Goal: Task Accomplishment & Management: Manage account settings

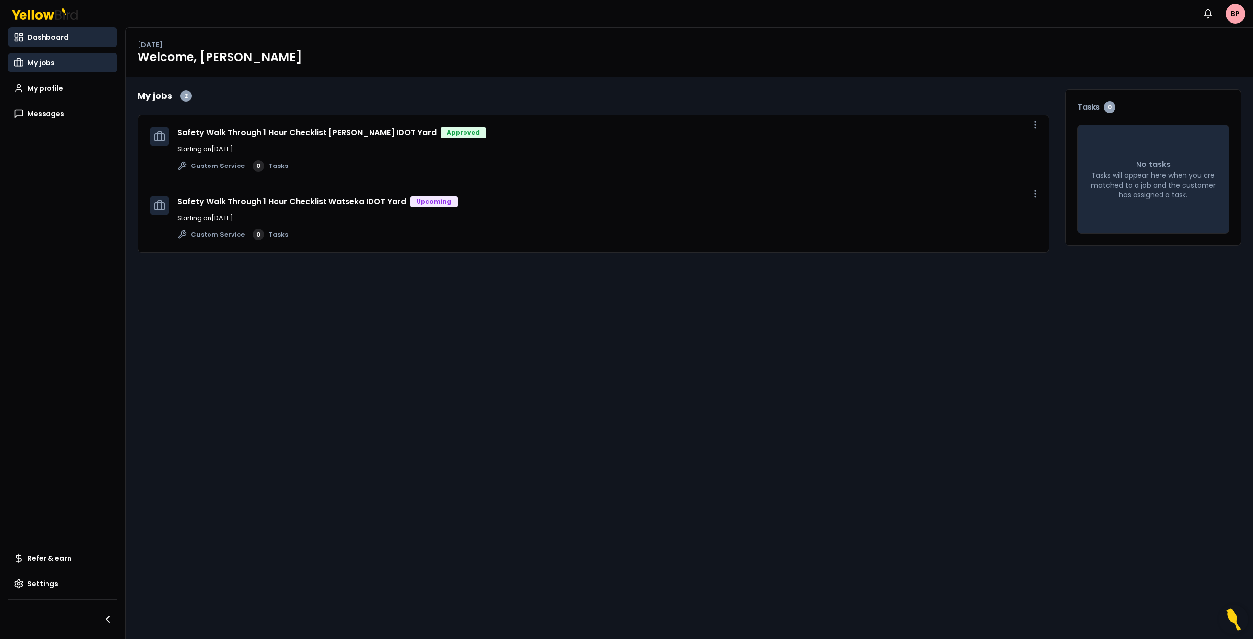
click at [60, 65] on link "My jobs" at bounding box center [63, 63] width 110 height 20
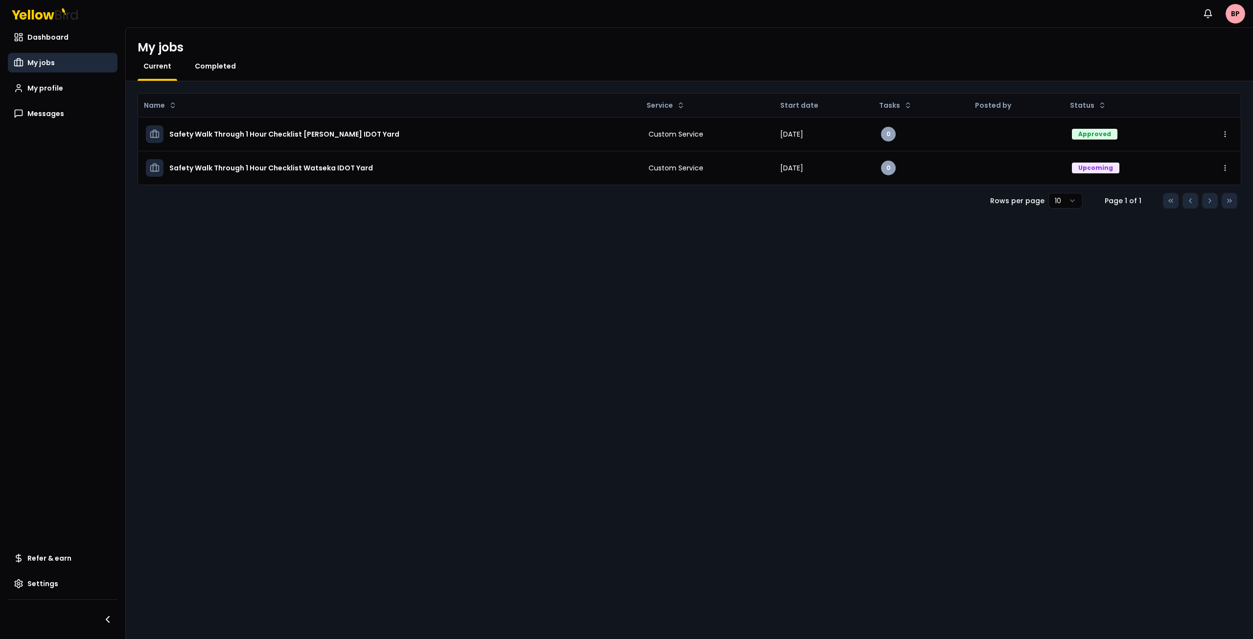
click at [231, 67] on span "Completed" at bounding box center [215, 66] width 41 height 10
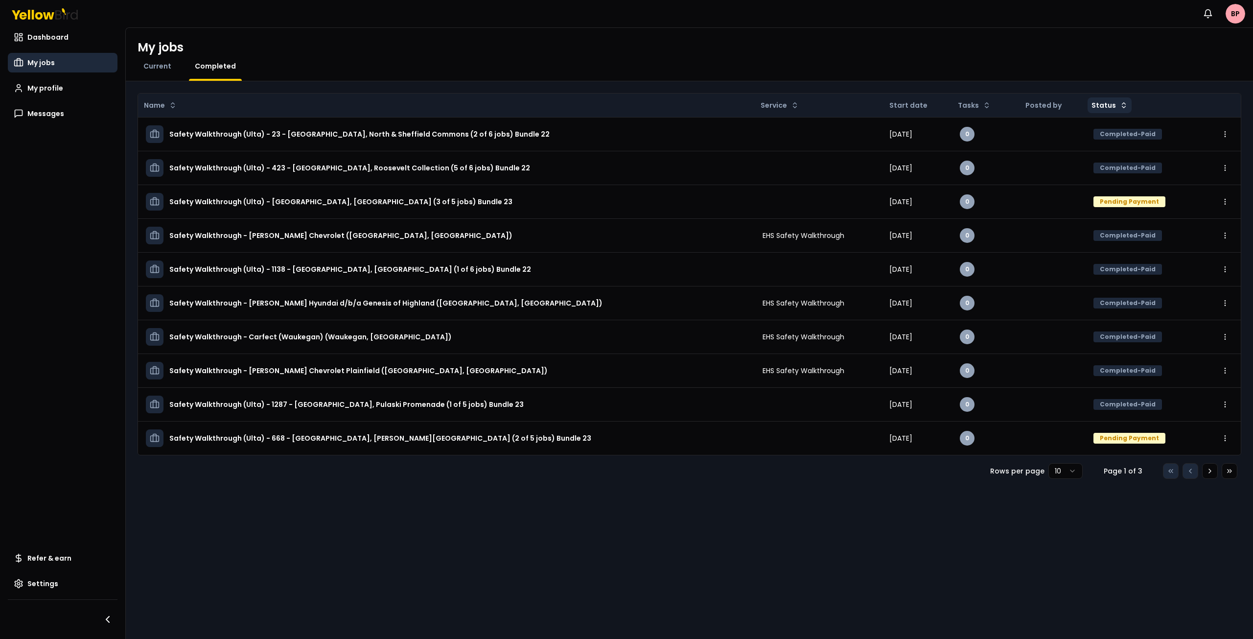
click at [1113, 104] on html "Notifications BP Dashboard My jobs My profile Messages Refer & earn Settings My…" at bounding box center [626, 319] width 1253 height 639
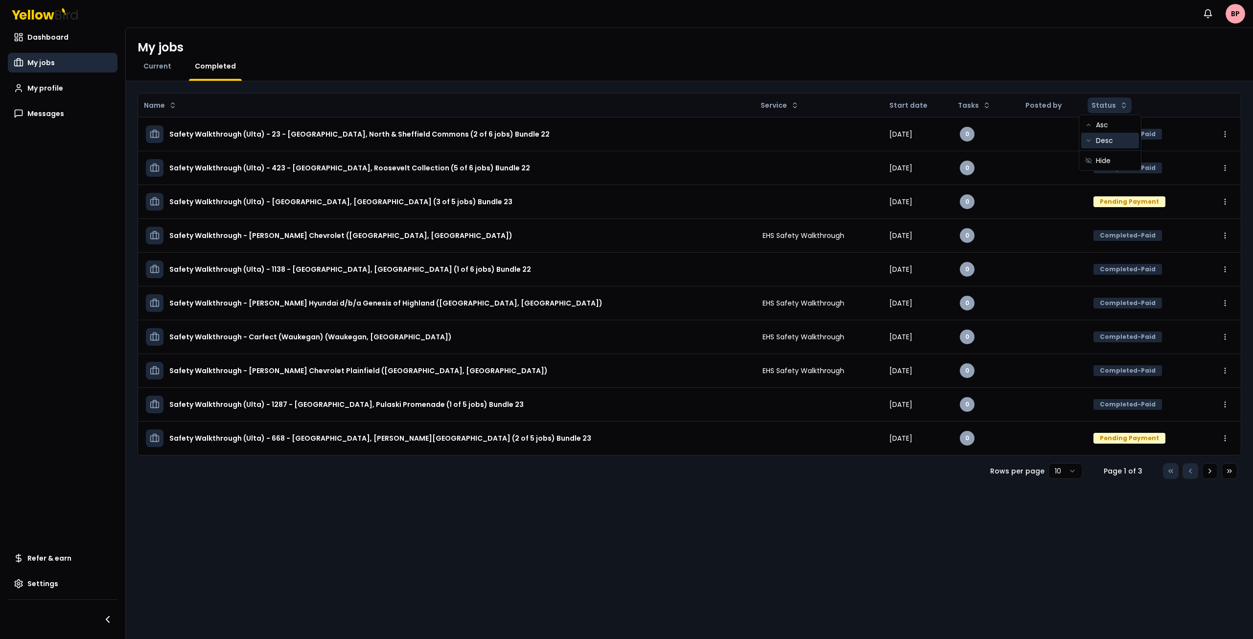
click at [1107, 141] on div "Desc" at bounding box center [1111, 141] width 58 height 16
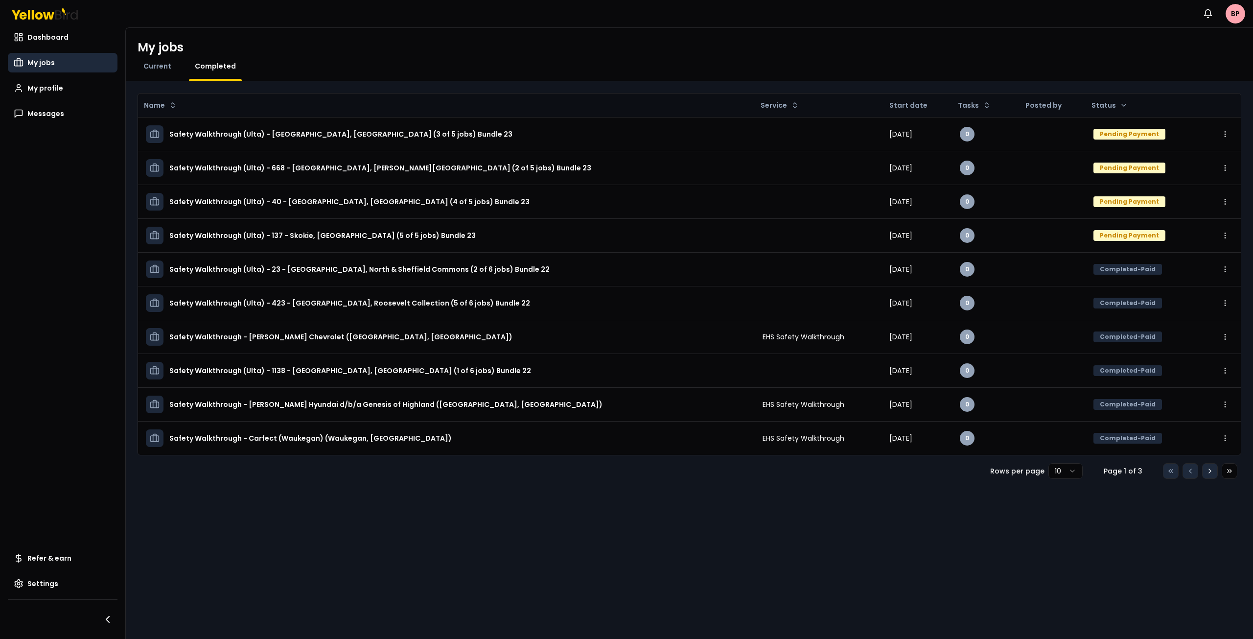
click at [1213, 471] on icon at bounding box center [1210, 471] width 8 height 8
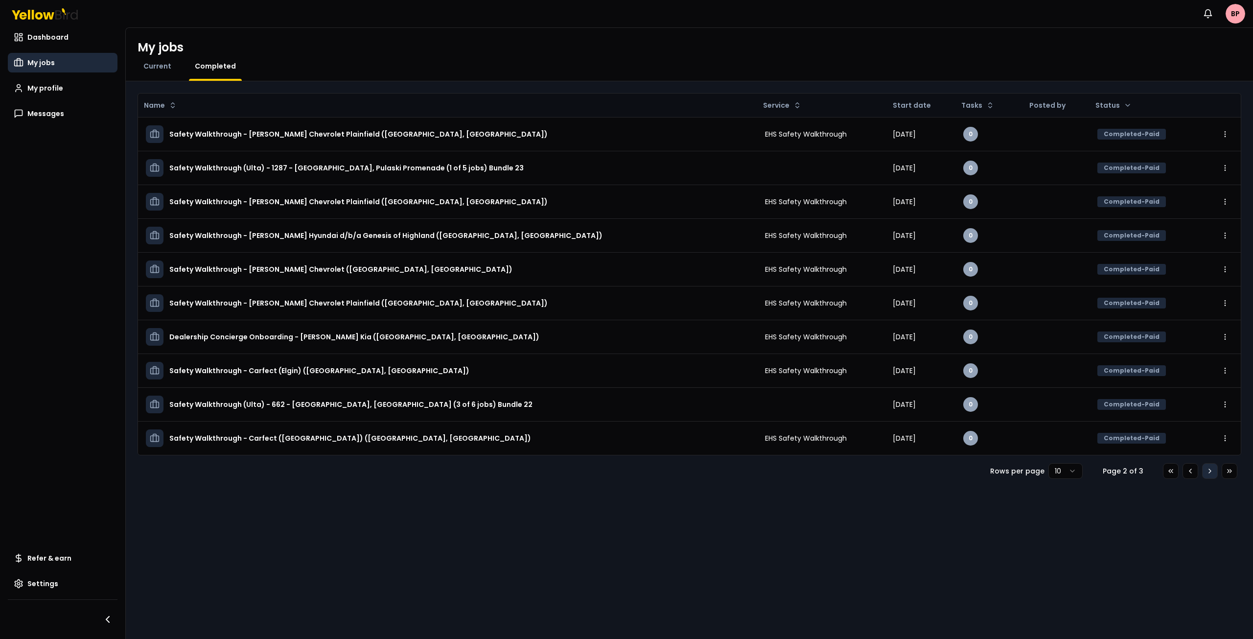
click at [1213, 471] on icon at bounding box center [1210, 471] width 8 height 8
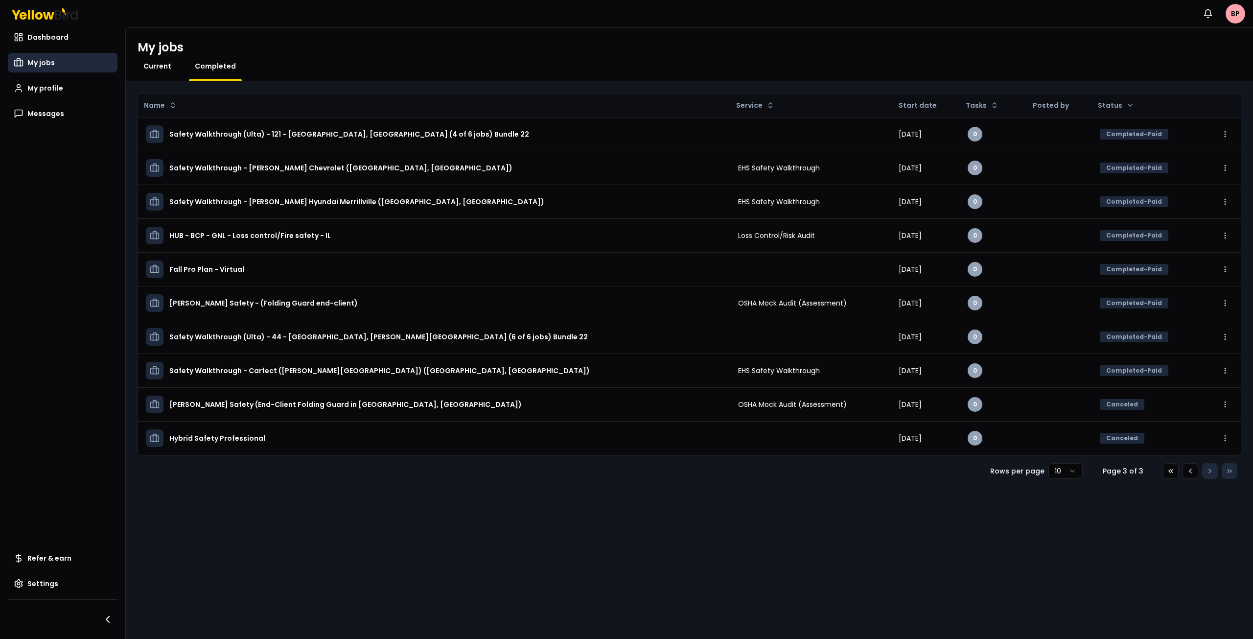
click at [163, 64] on span "Current" at bounding box center [157, 66] width 28 height 10
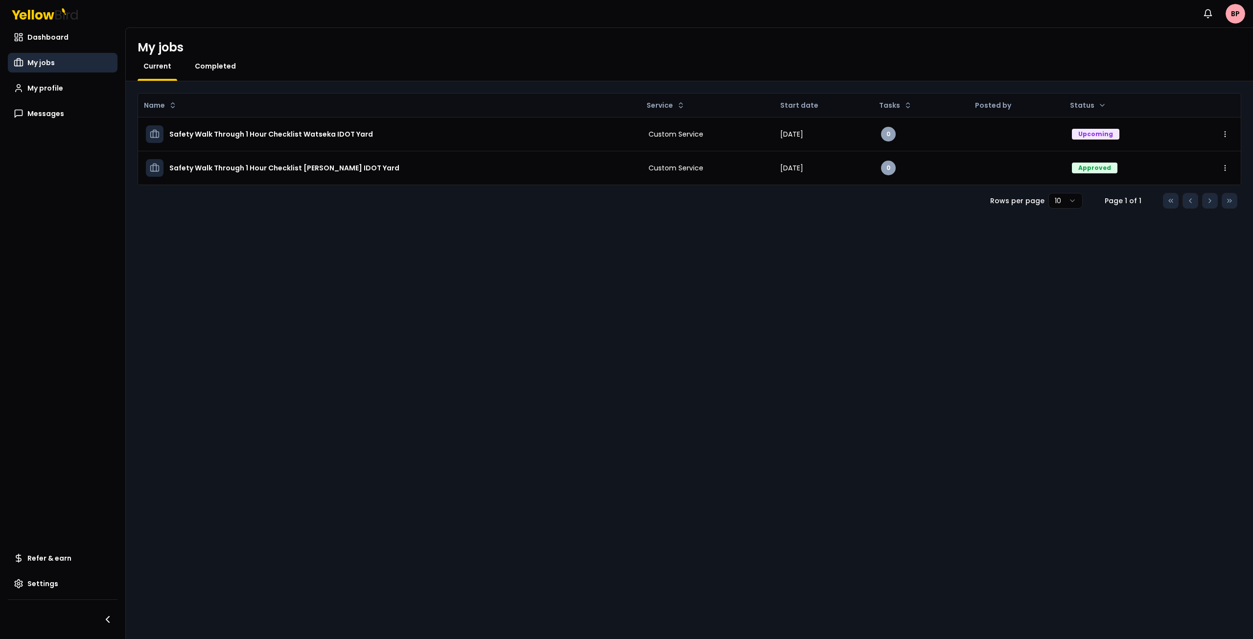
click at [211, 67] on span "Completed" at bounding box center [215, 66] width 41 height 10
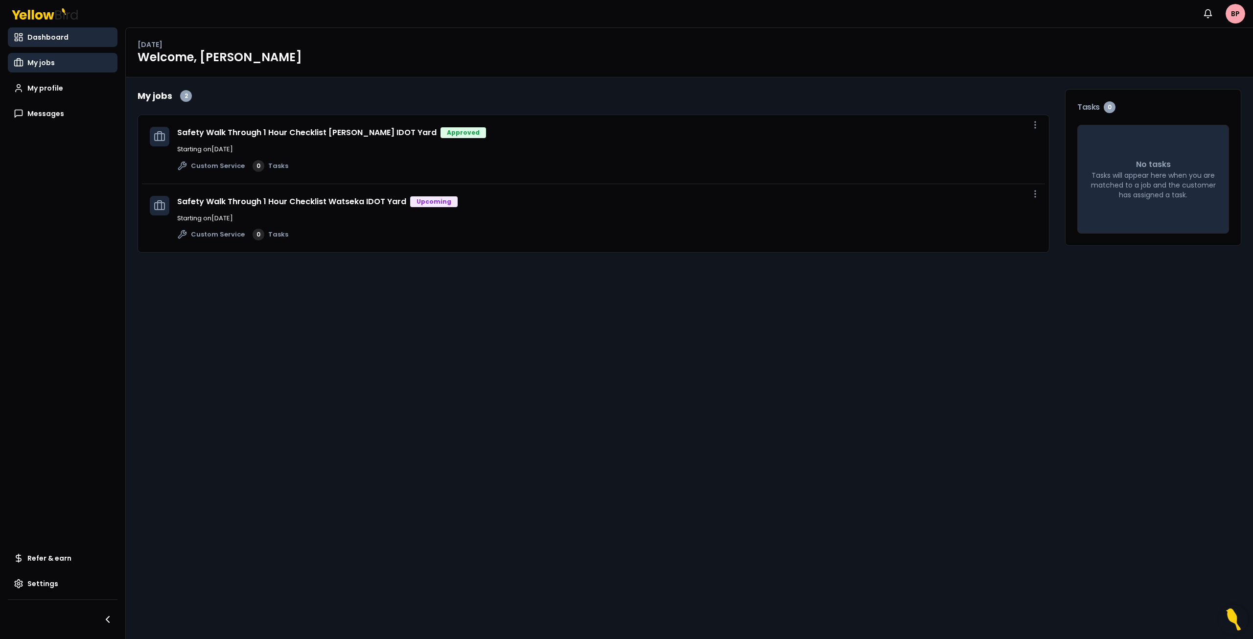
click at [61, 72] on link "My jobs" at bounding box center [63, 63] width 110 height 20
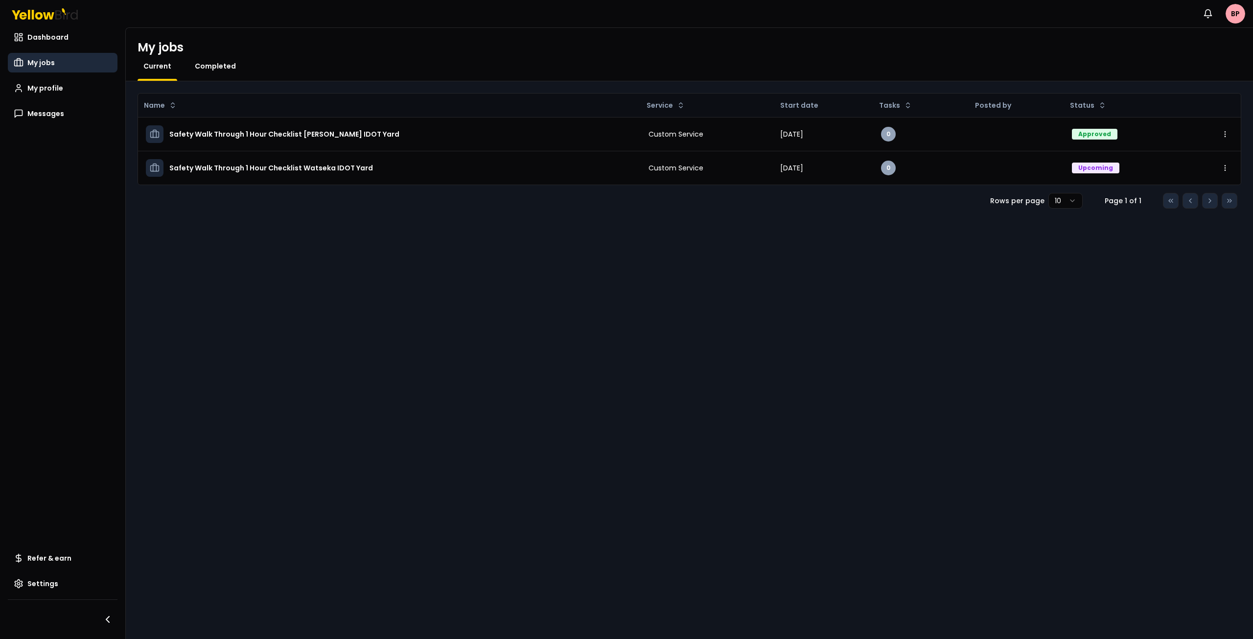
click at [221, 66] on span "Completed" at bounding box center [215, 66] width 41 height 10
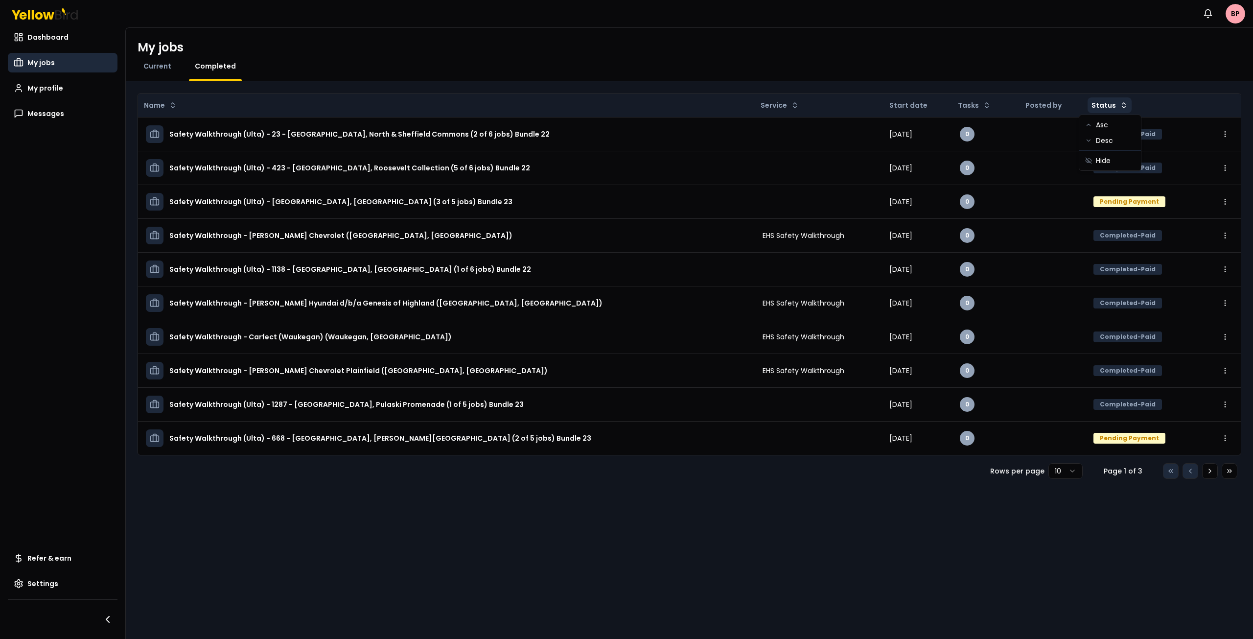
click at [1113, 105] on html "Notifications BP Dashboard My jobs My profile Messages Refer & earn Settings My…" at bounding box center [626, 319] width 1253 height 639
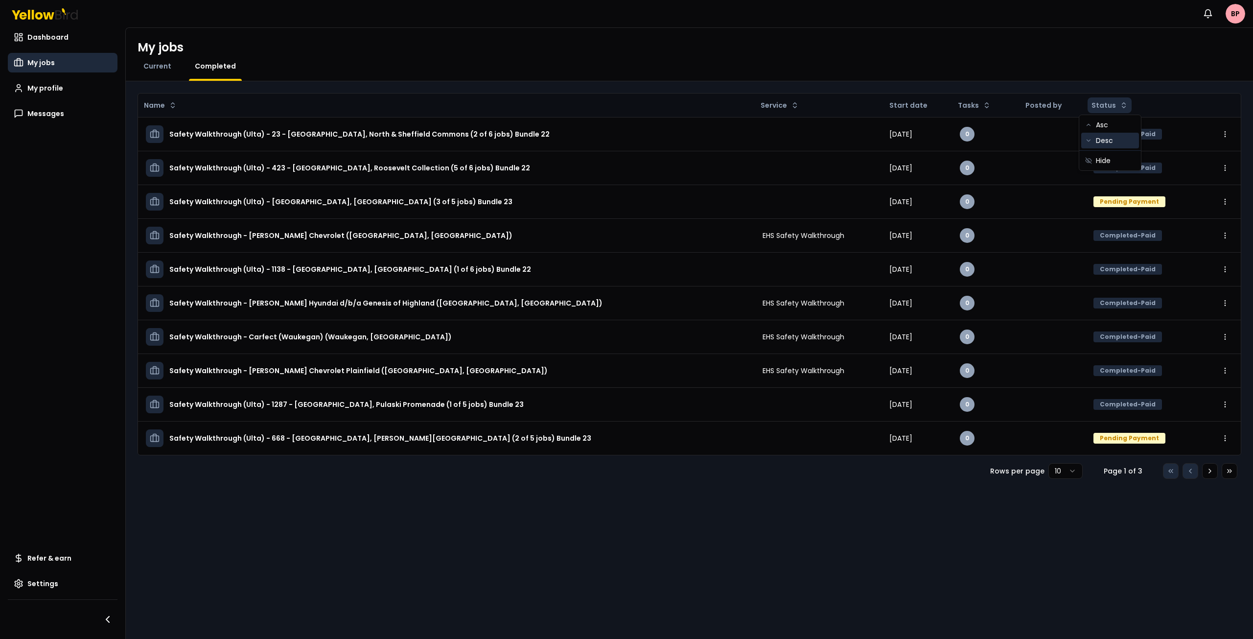
click at [1109, 141] on div "Desc" at bounding box center [1111, 141] width 58 height 16
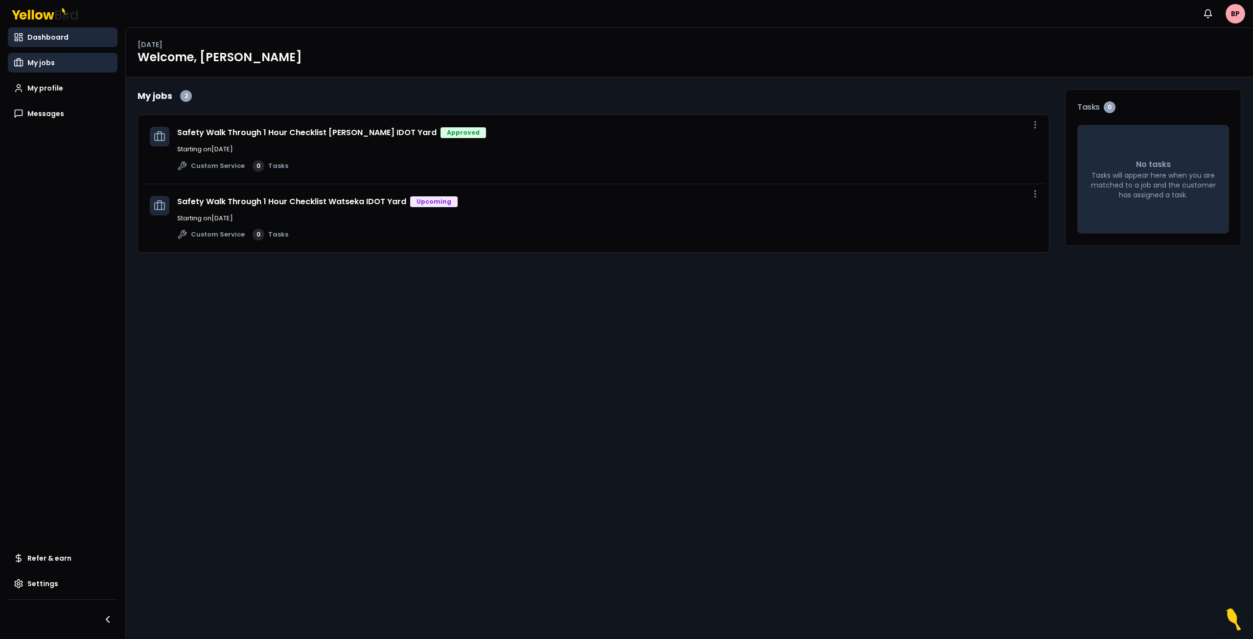
click at [56, 60] on link "My jobs" at bounding box center [63, 63] width 110 height 20
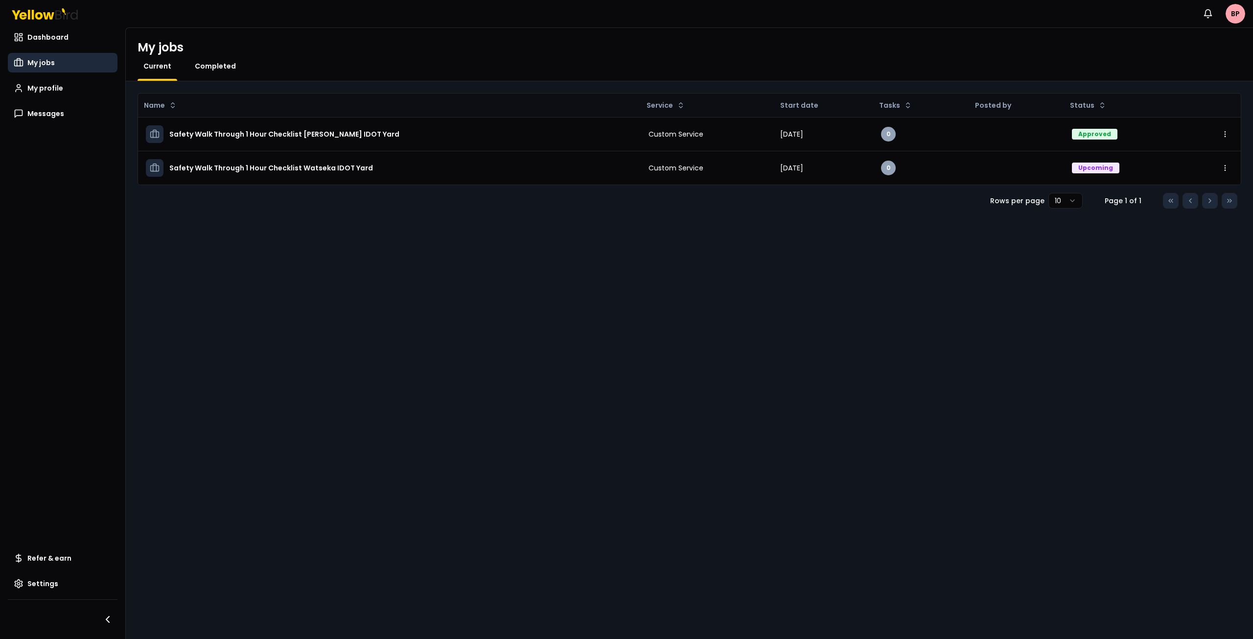
click at [212, 63] on span "Completed" at bounding box center [215, 66] width 41 height 10
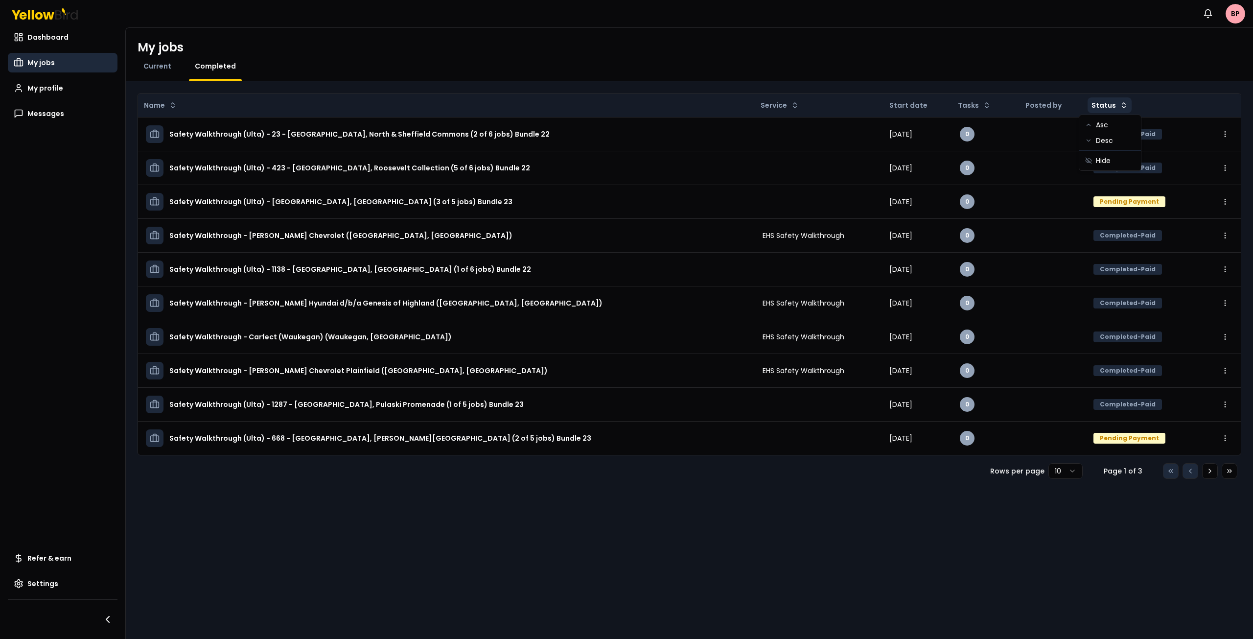
click at [1112, 105] on html "Notifications BP Dashboard My jobs My profile Messages Refer & earn Settings My…" at bounding box center [626, 319] width 1253 height 639
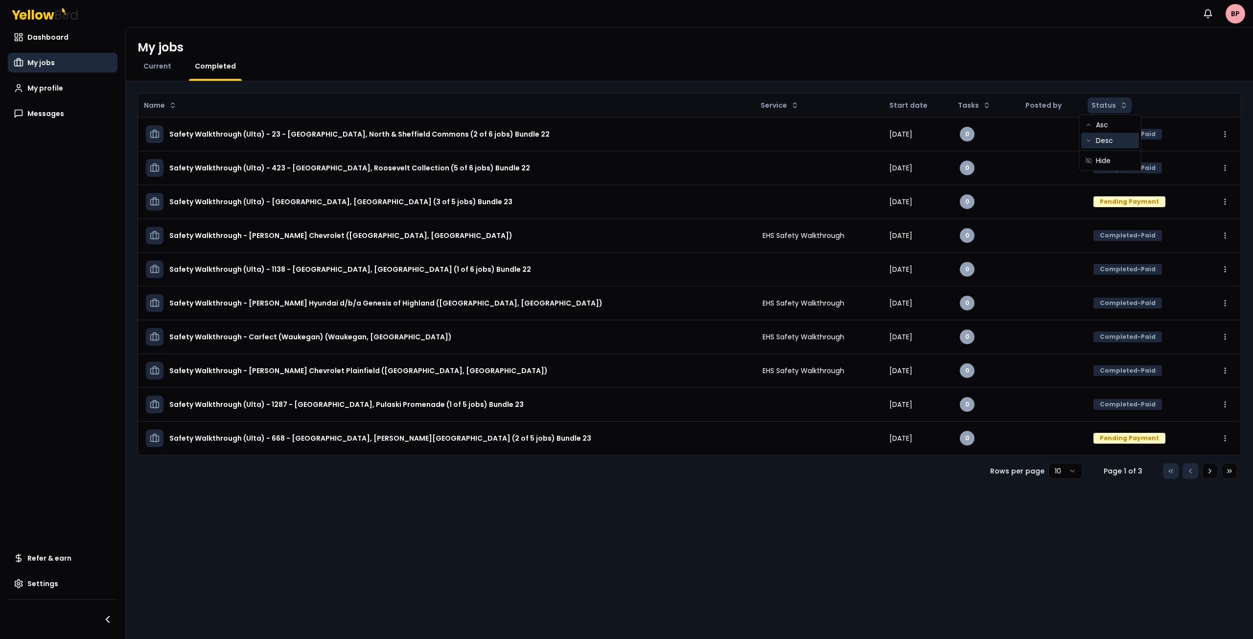
click at [1111, 141] on div "Desc" at bounding box center [1111, 141] width 58 height 16
